Goal: Task Accomplishment & Management: Use online tool/utility

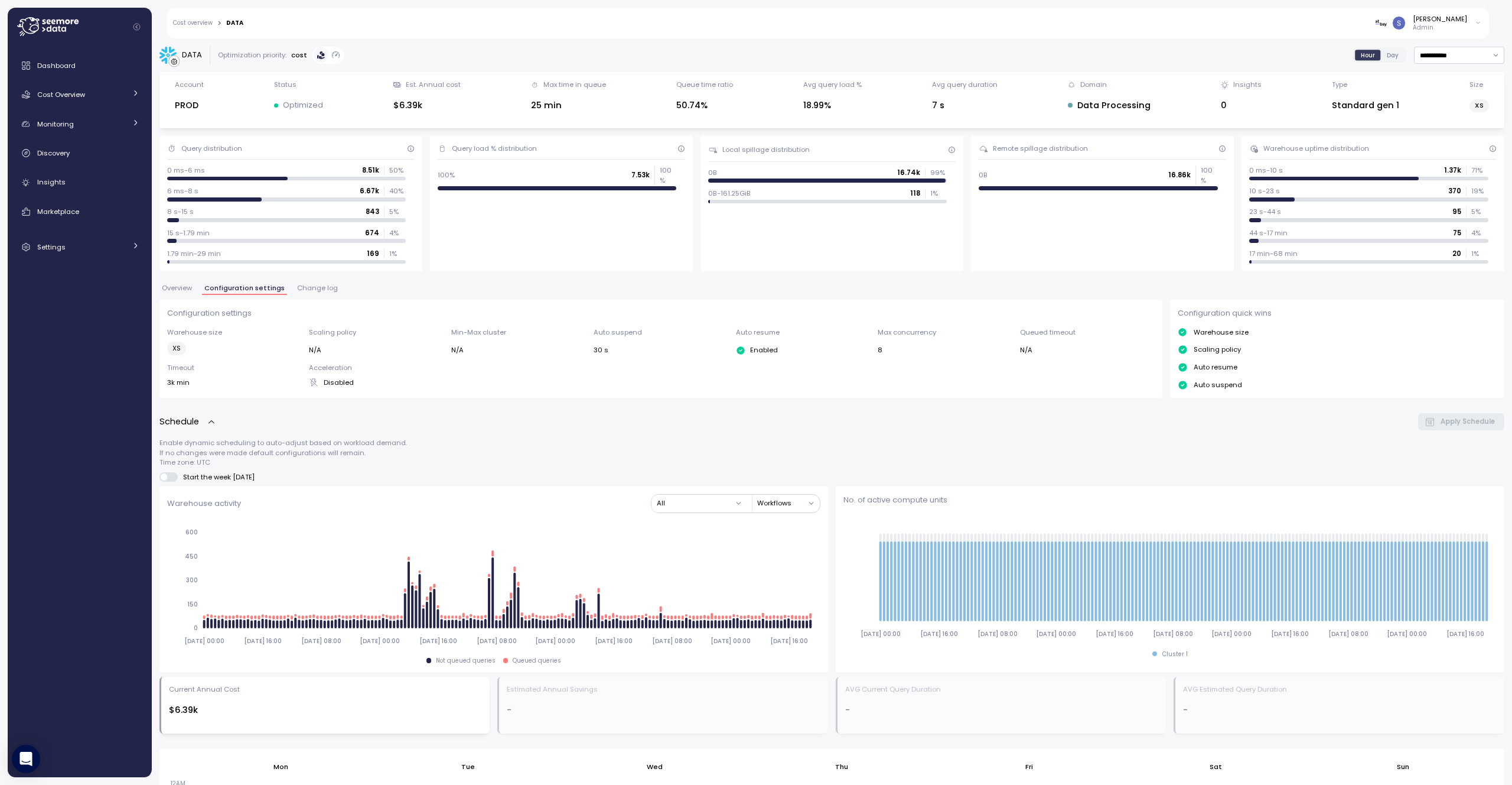
click at [62, 32] on icon at bounding box center [48, 27] width 62 height 19
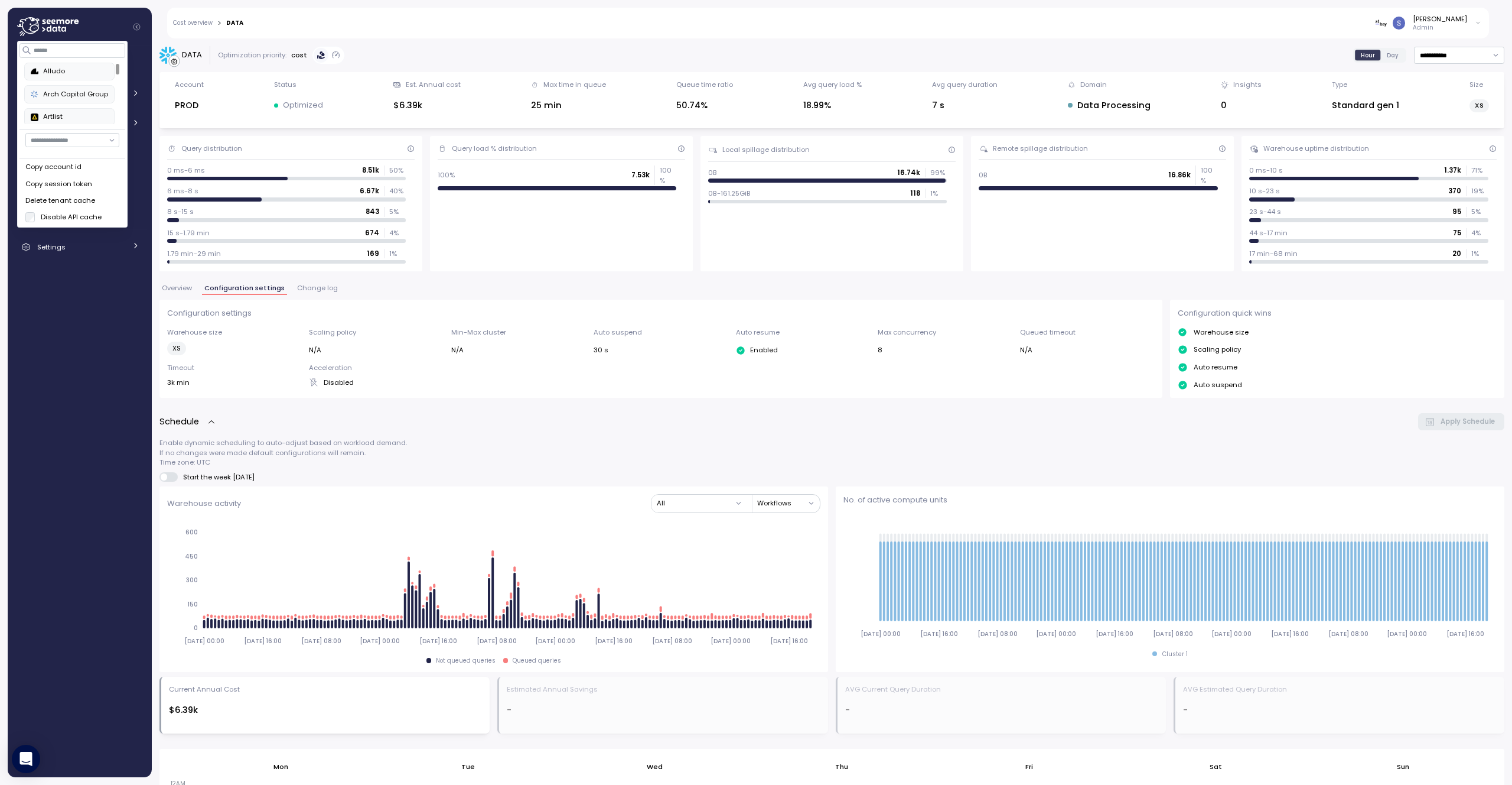
click at [97, 196] on div "Delete tenant cache" at bounding box center [72, 200] width 94 height 11
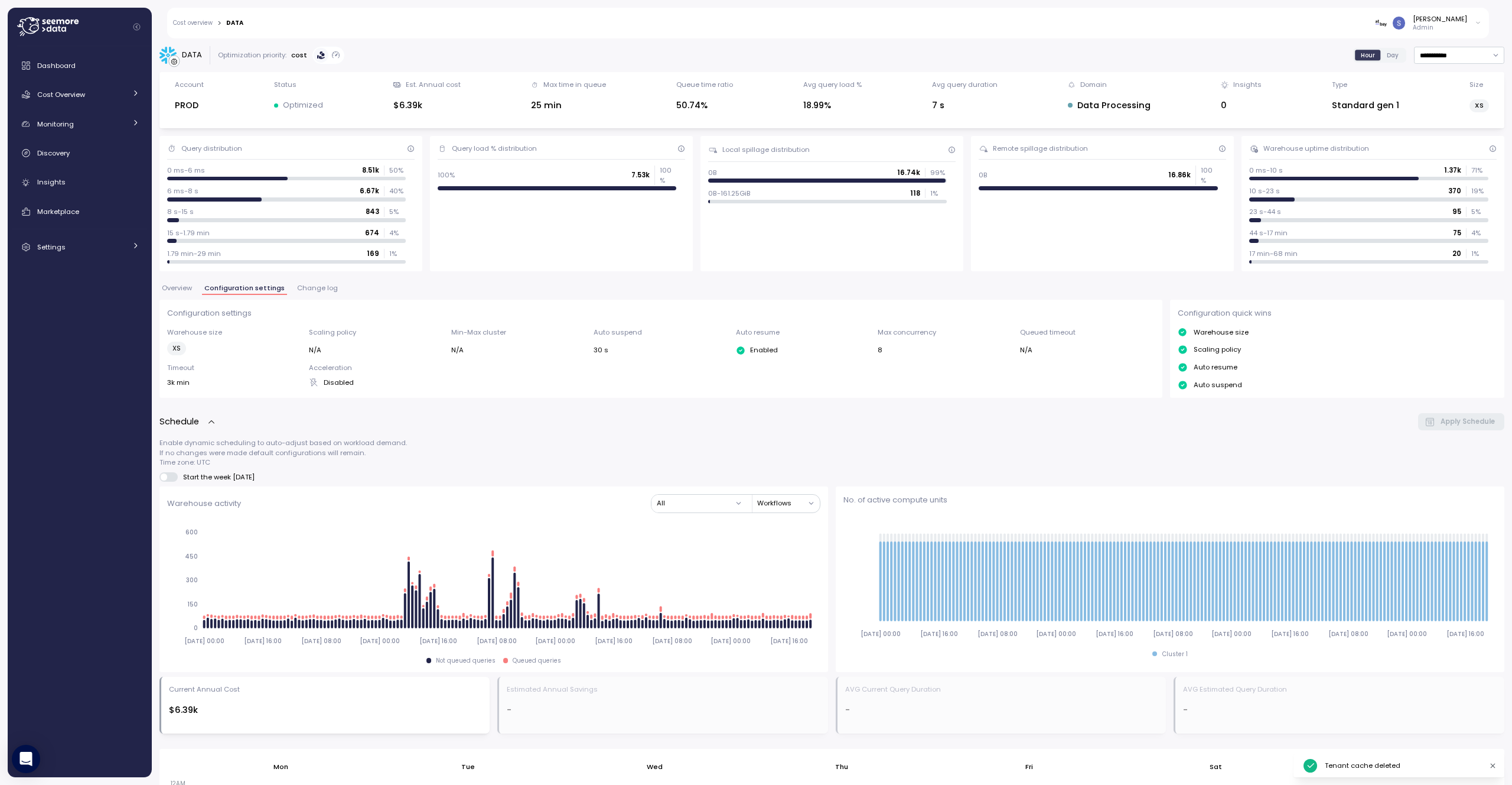
click at [811, 421] on div "Schedule Apply Schedule" at bounding box center [832, 422] width 1345 height 17
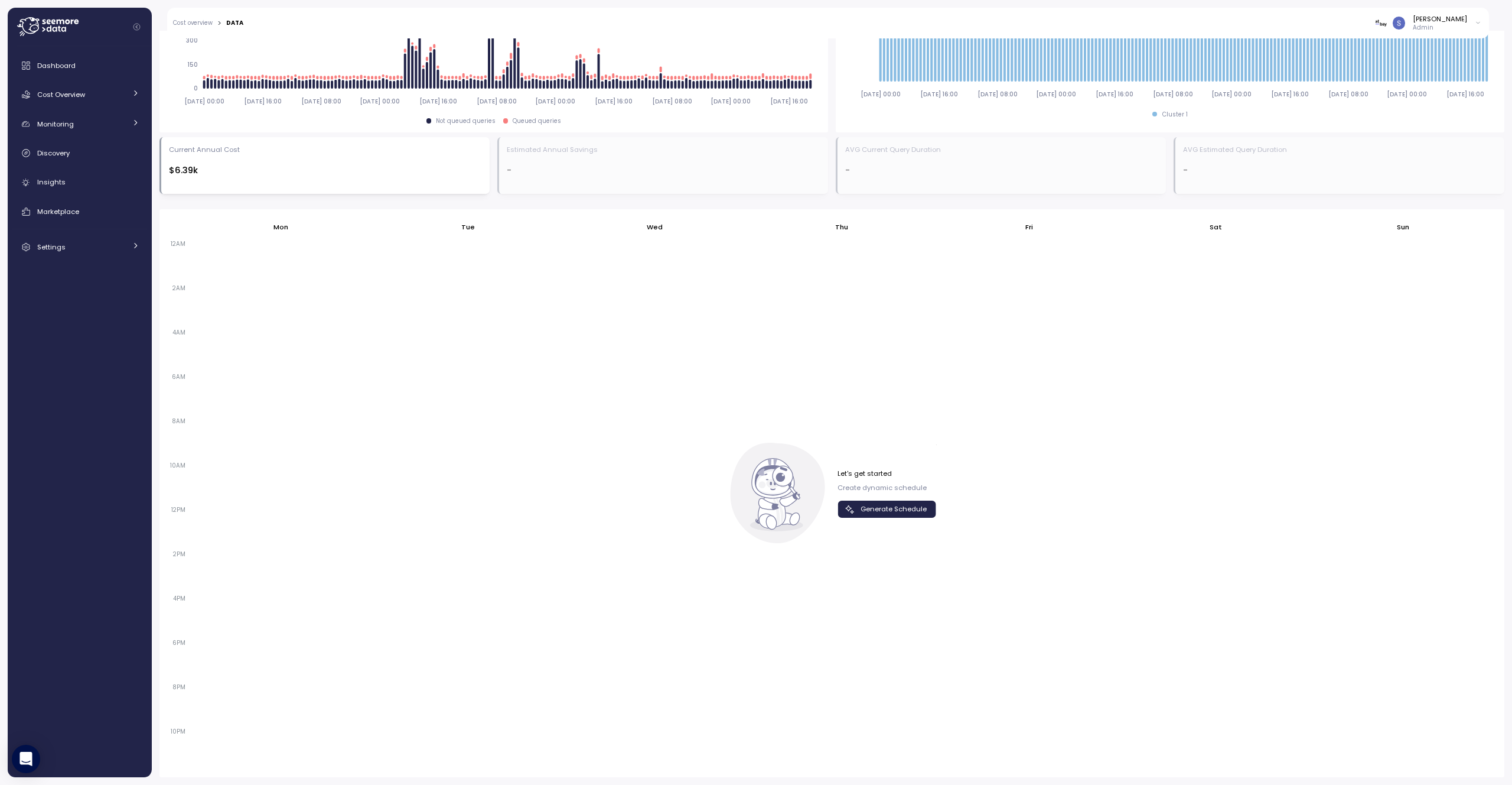
click at [912, 512] on span "Generate Schedule" at bounding box center [894, 509] width 66 height 16
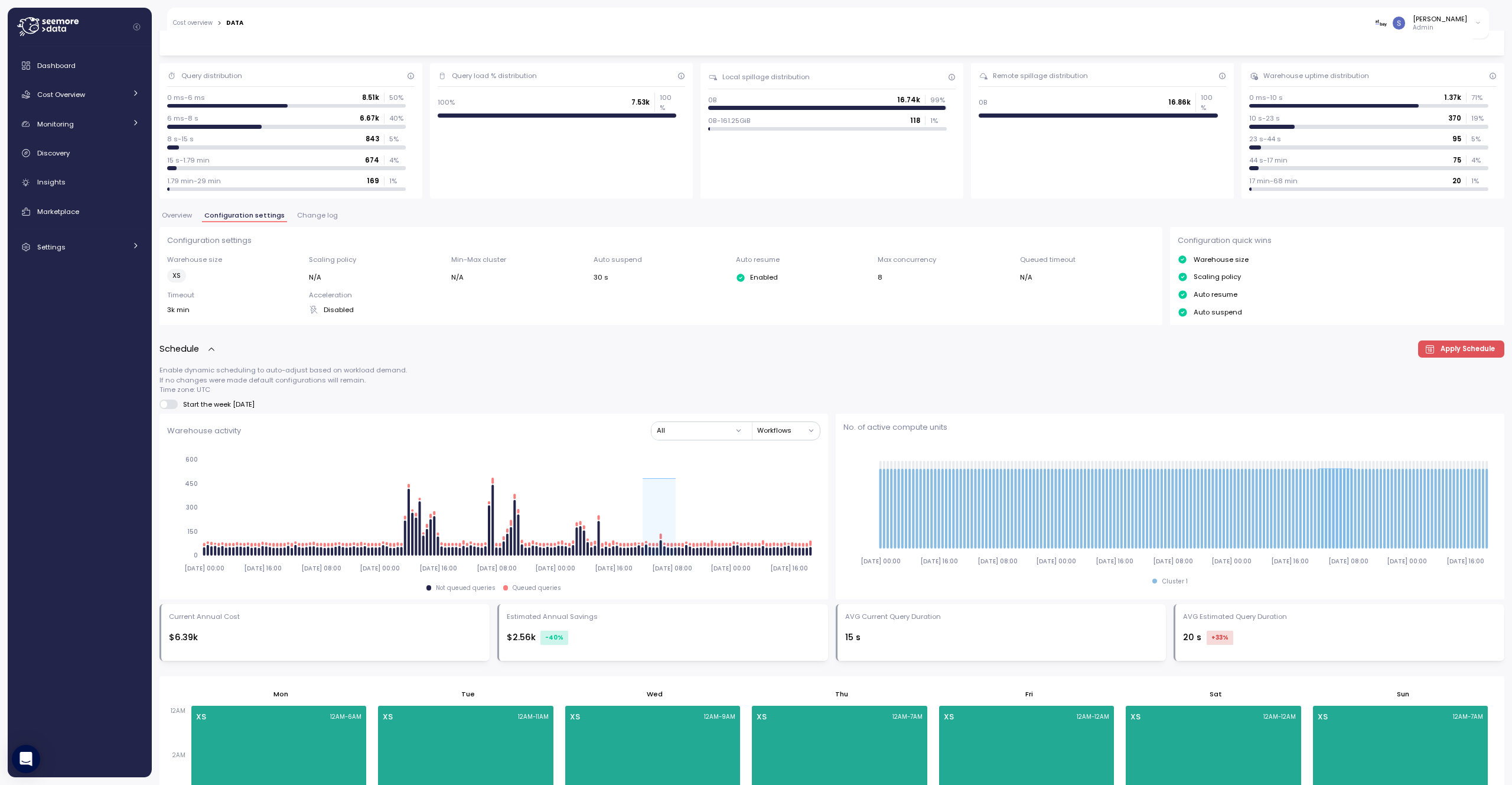
scroll to position [62, 0]
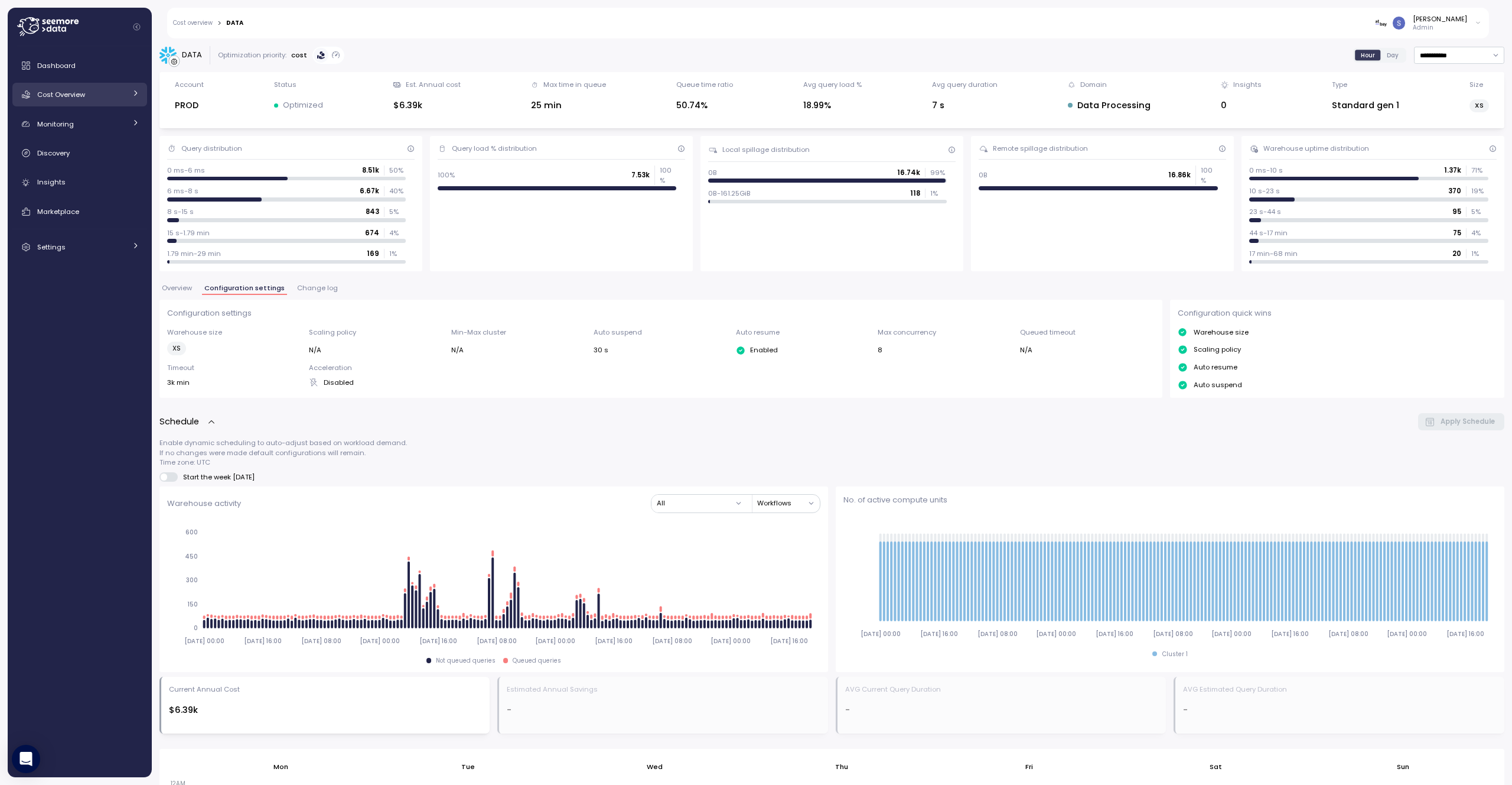
click at [72, 99] on div "Cost Overview" at bounding box center [82, 94] width 89 height 12
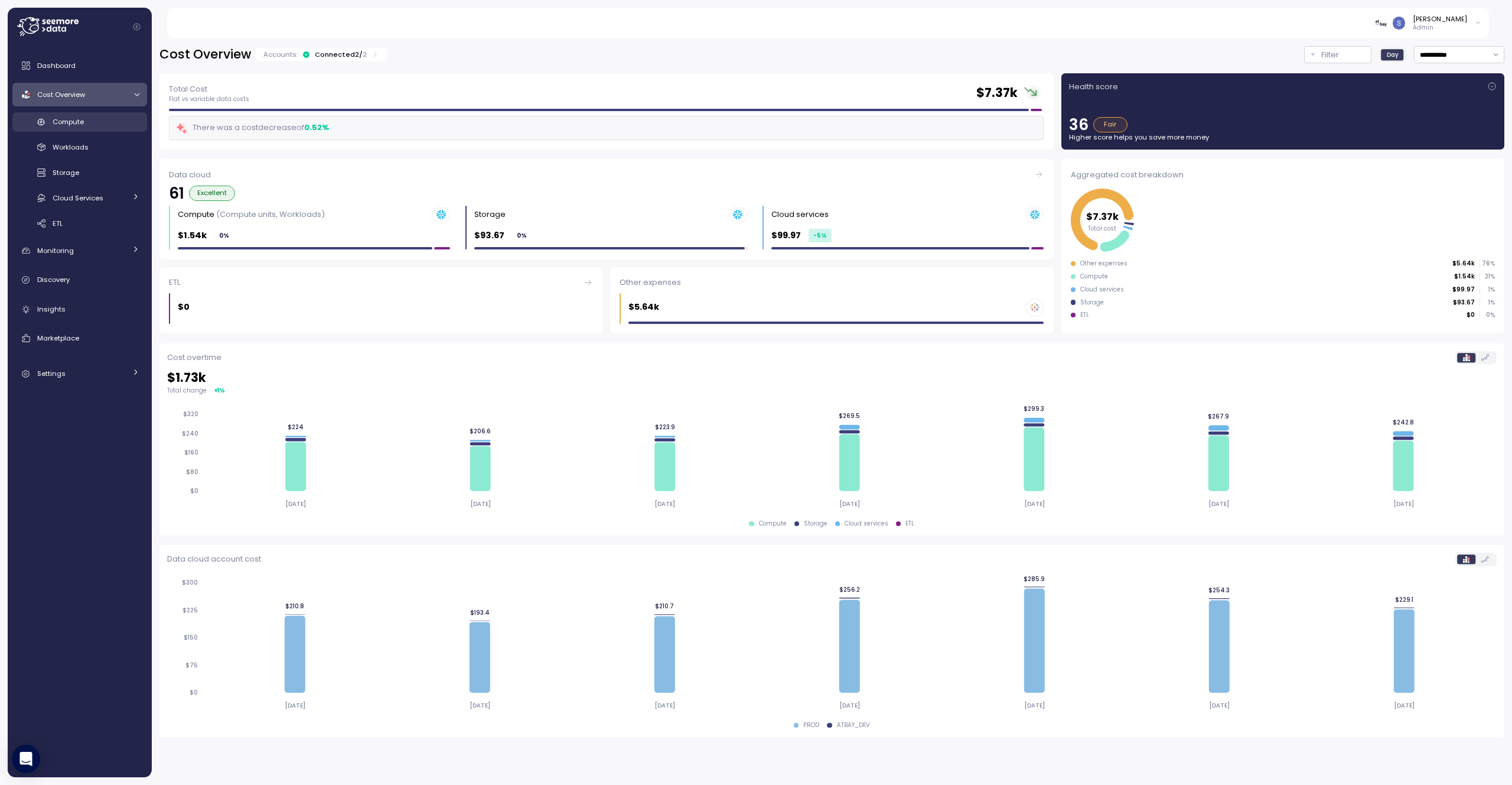
click at [72, 129] on link "Compute" at bounding box center [80, 122] width 135 height 19
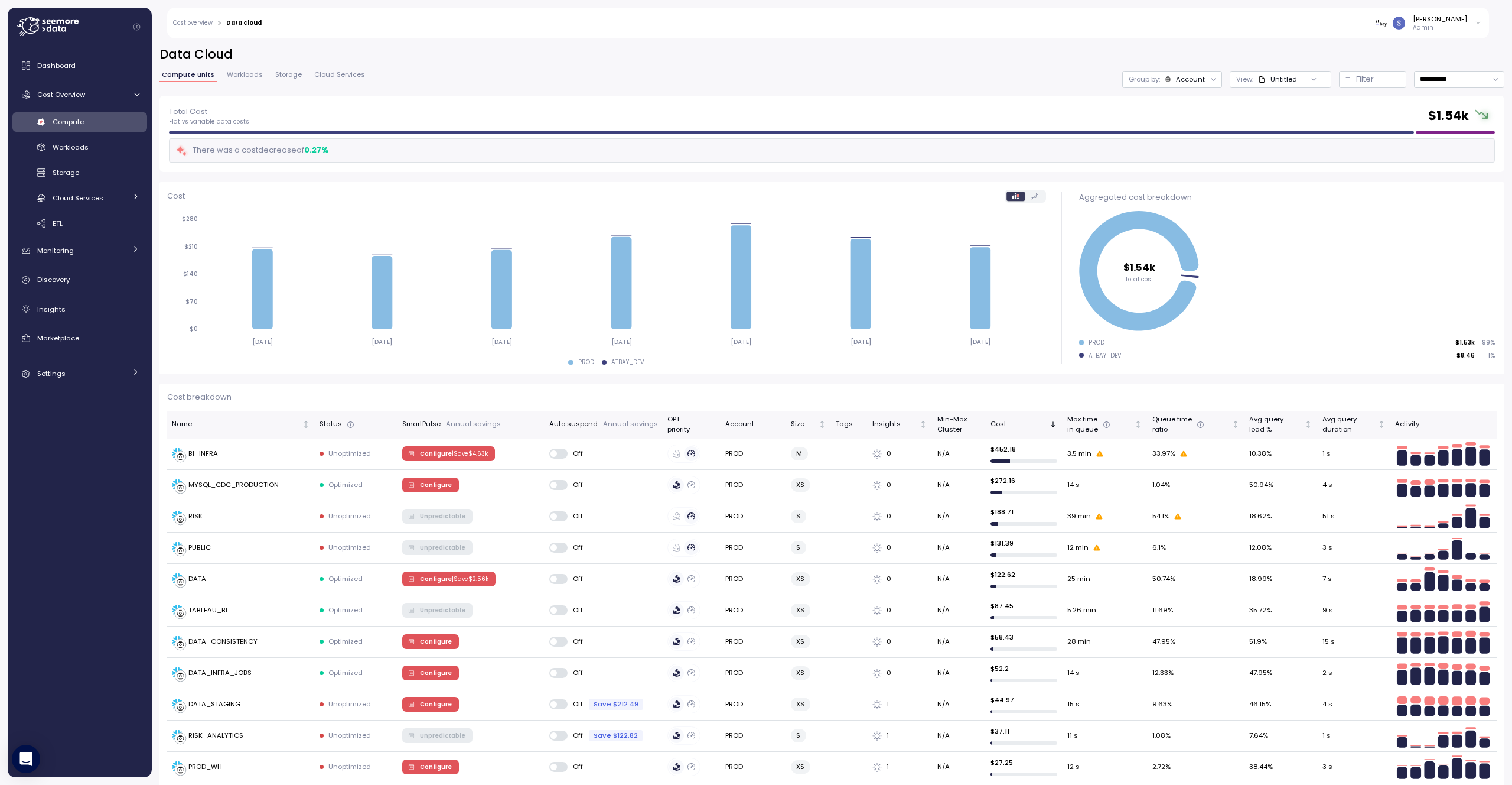
click at [59, 30] on icon at bounding box center [48, 27] width 62 height 19
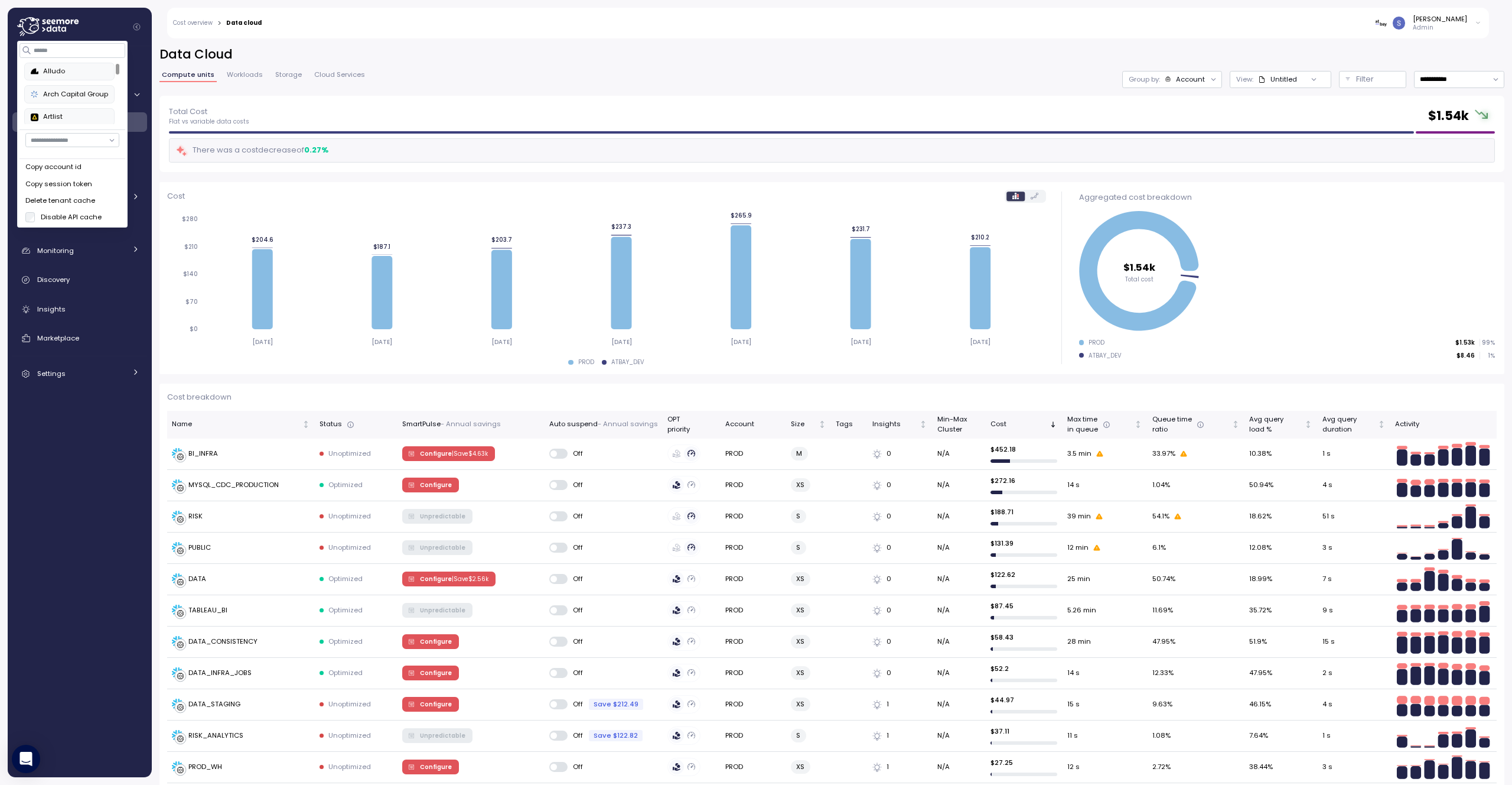
click at [69, 204] on div "Delete tenant cache" at bounding box center [72, 200] width 94 height 11
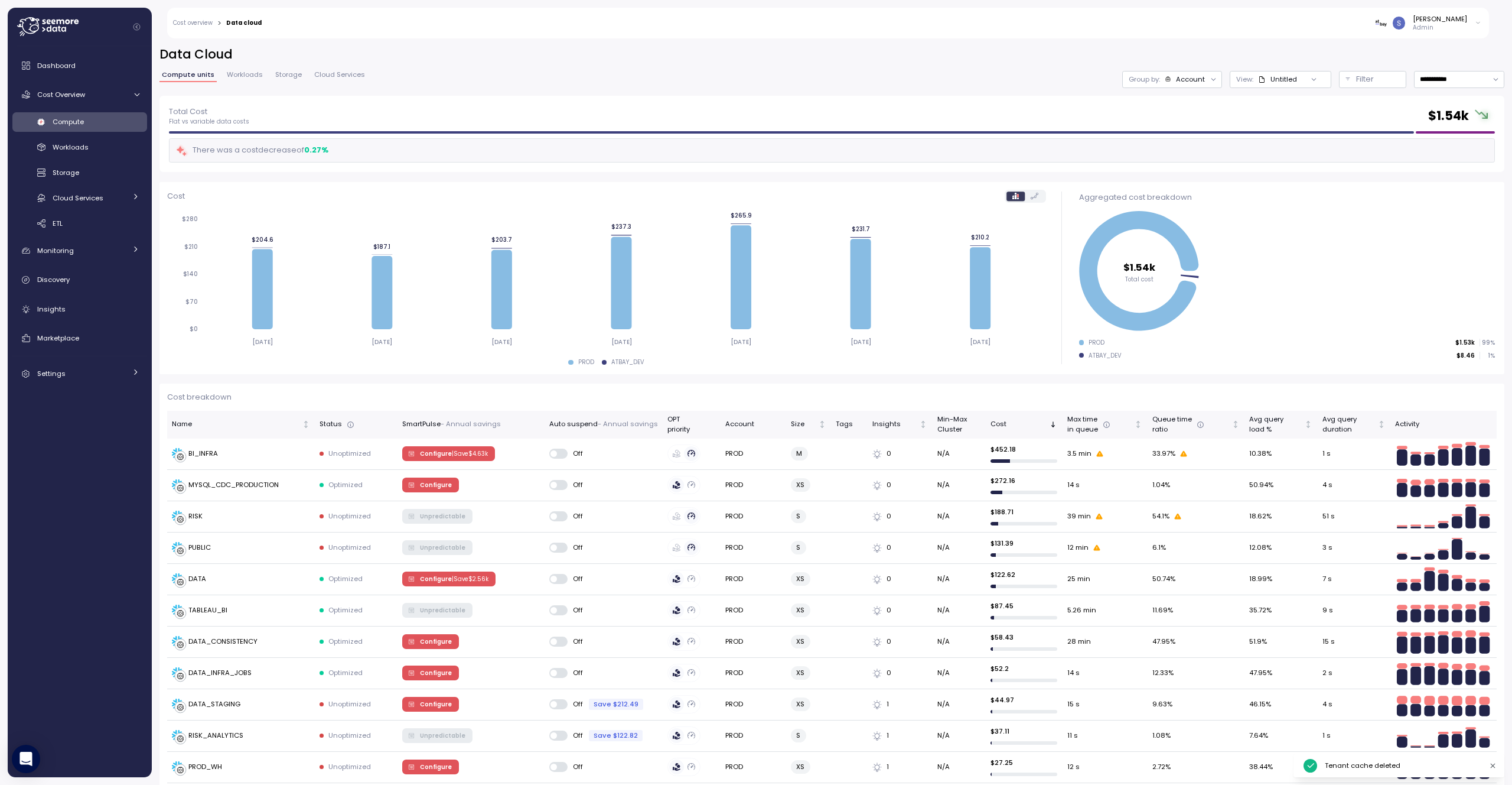
click at [193, 582] on div "DATA" at bounding box center [197, 579] width 17 height 11
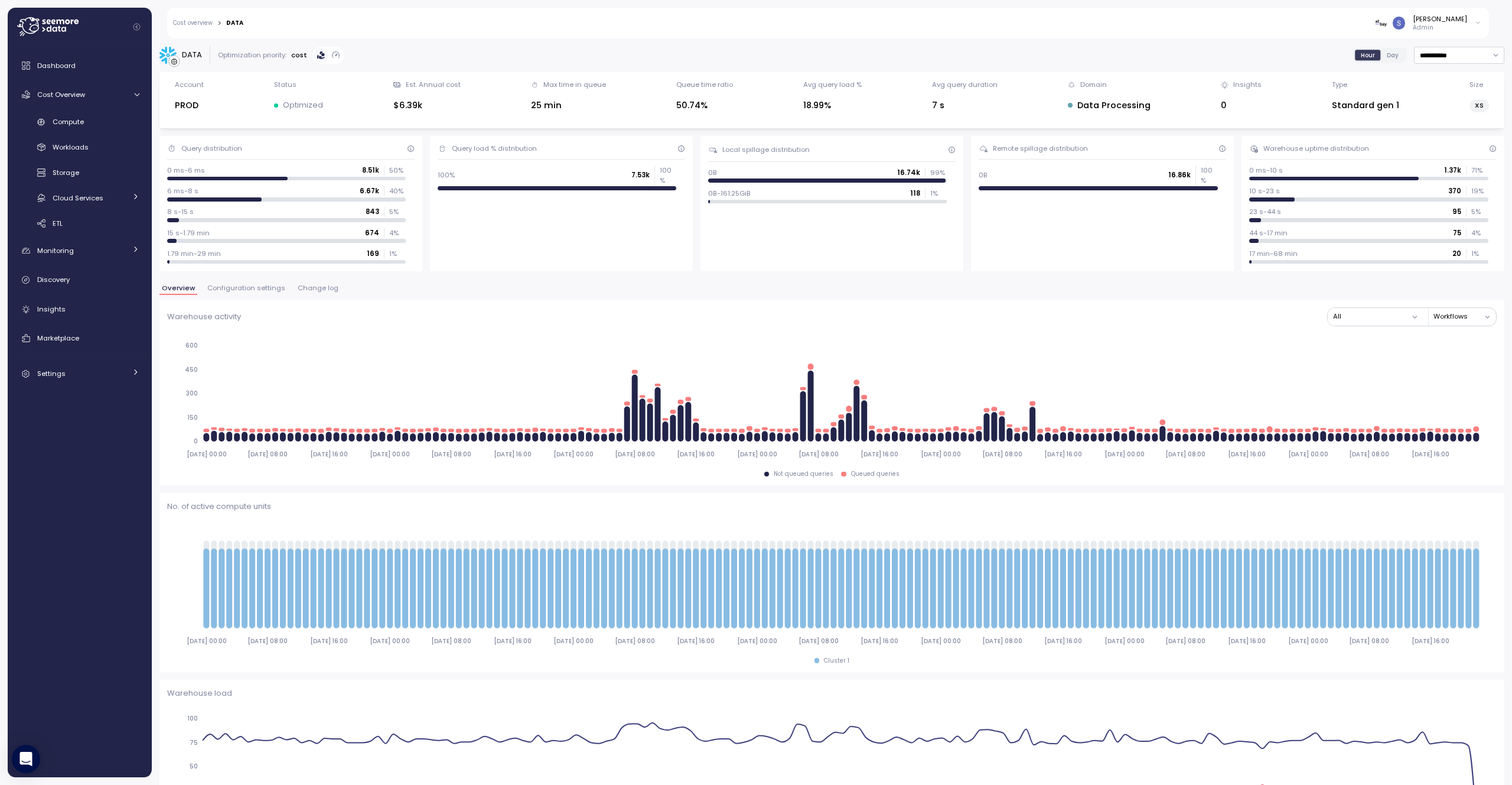
click at [251, 285] on span "Configuration settings" at bounding box center [246, 288] width 78 height 7
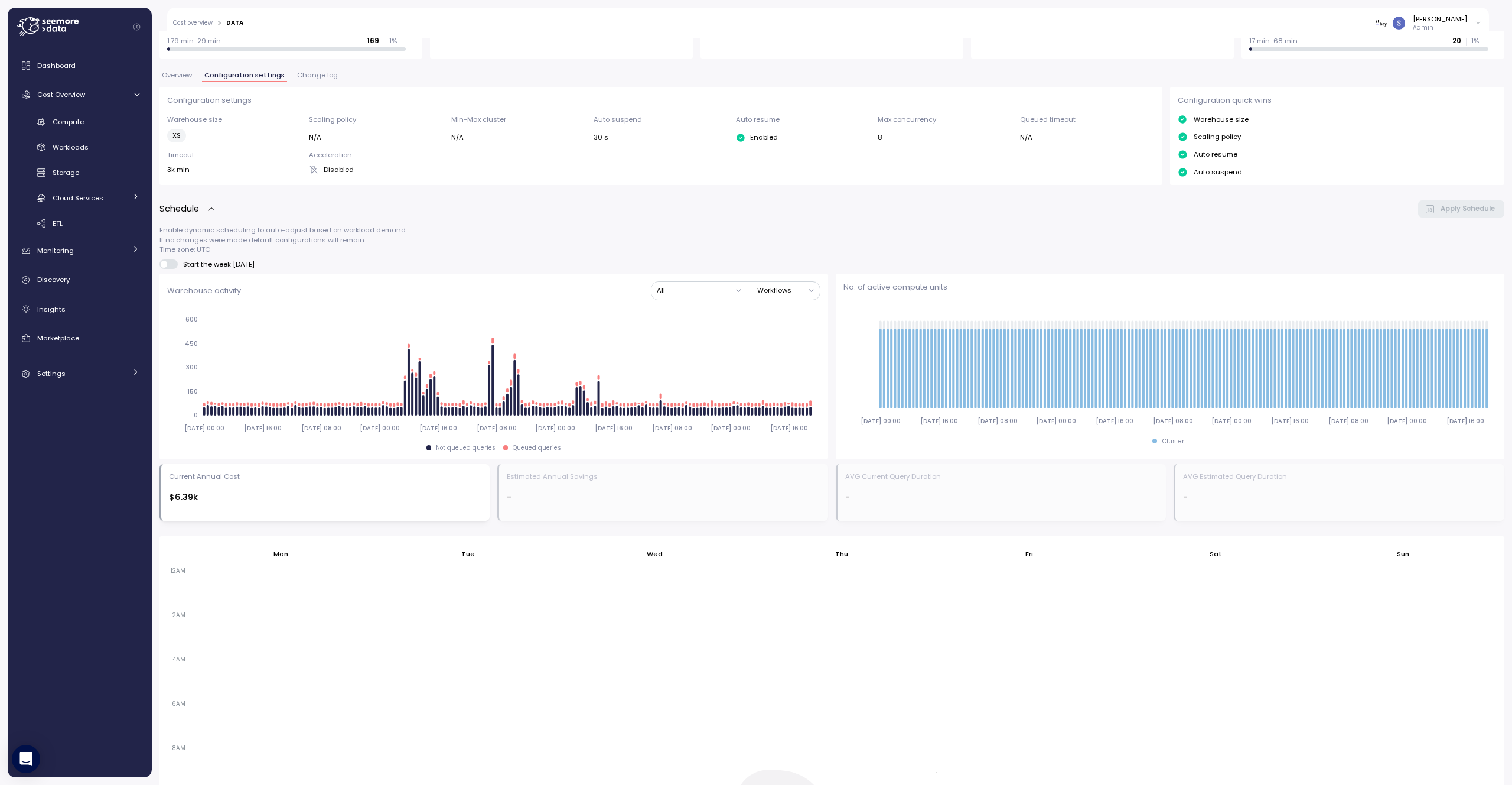
scroll to position [539, 0]
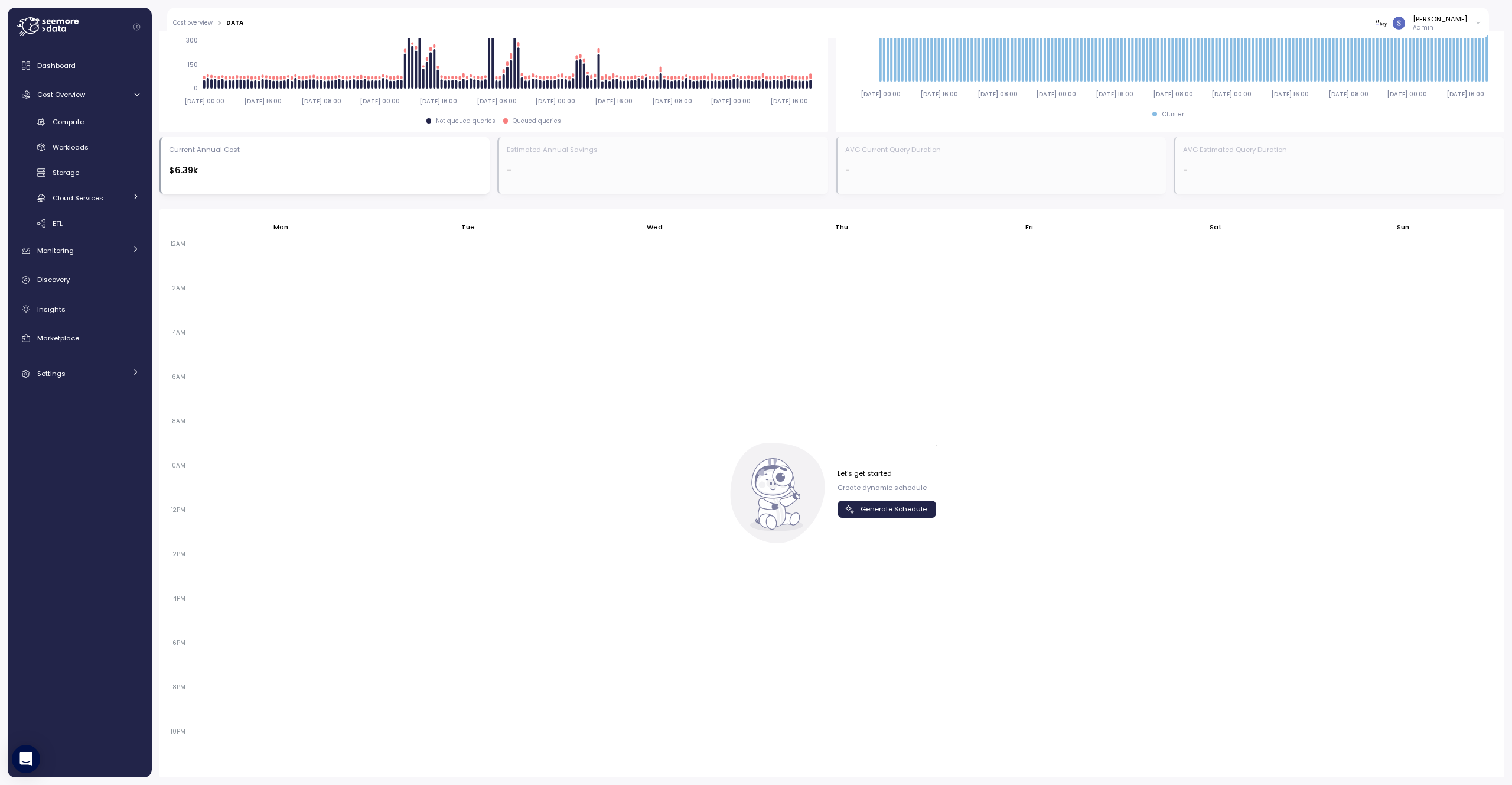
click at [911, 510] on span "Generate Schedule" at bounding box center [894, 509] width 66 height 16
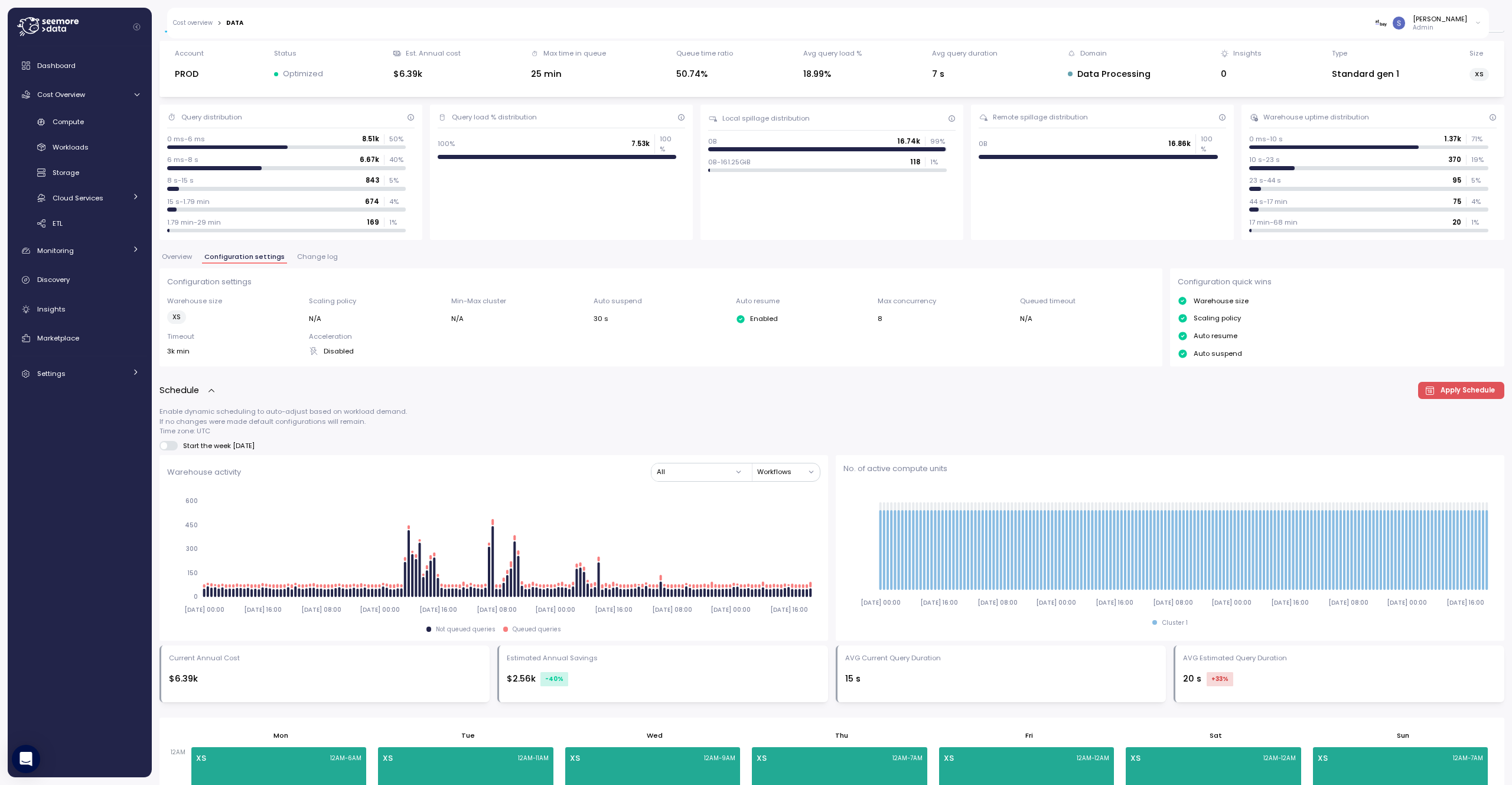
scroll to position [504, 0]
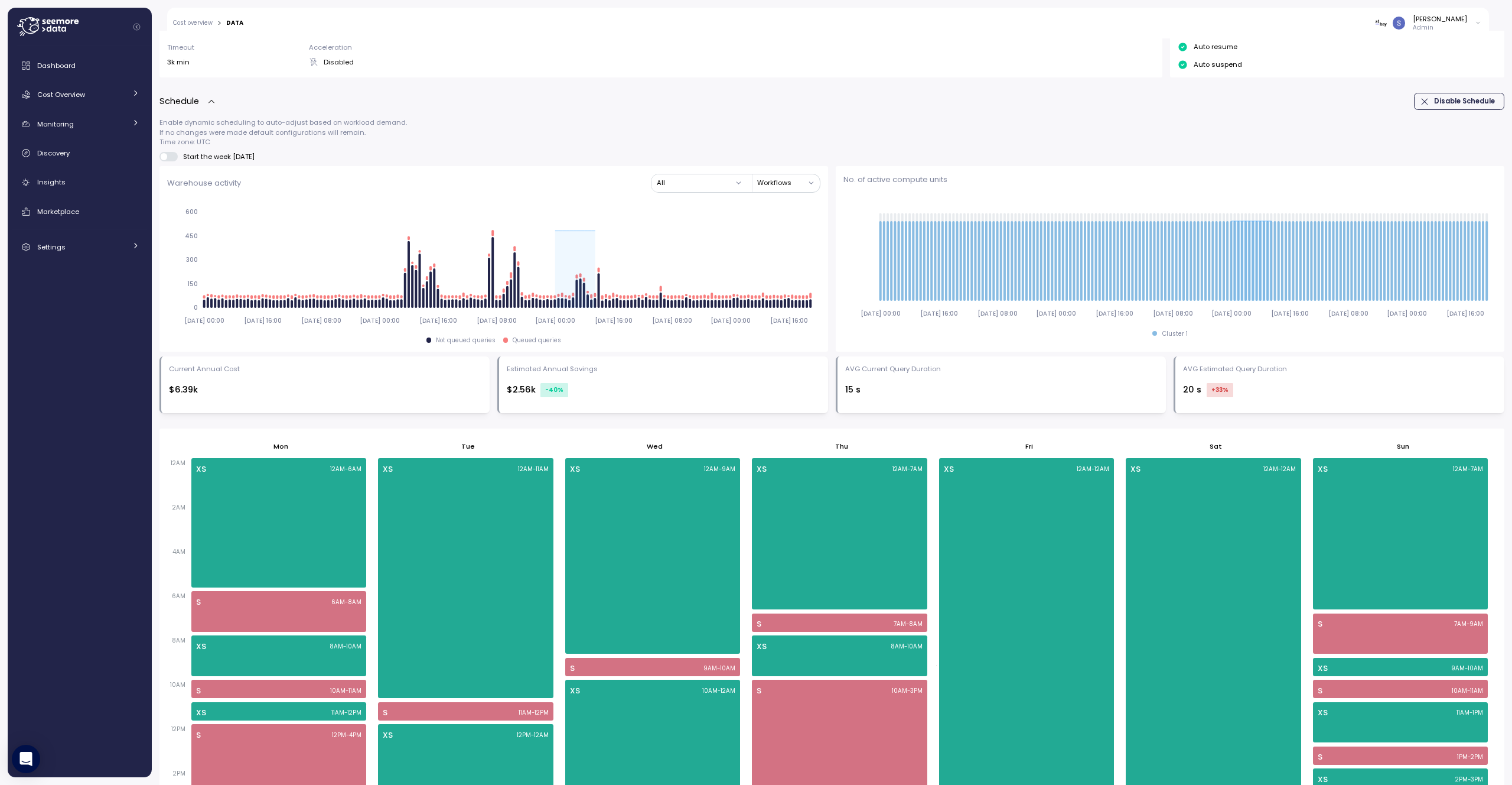
scroll to position [539, 0]
